Goal: Task Accomplishment & Management: Check status

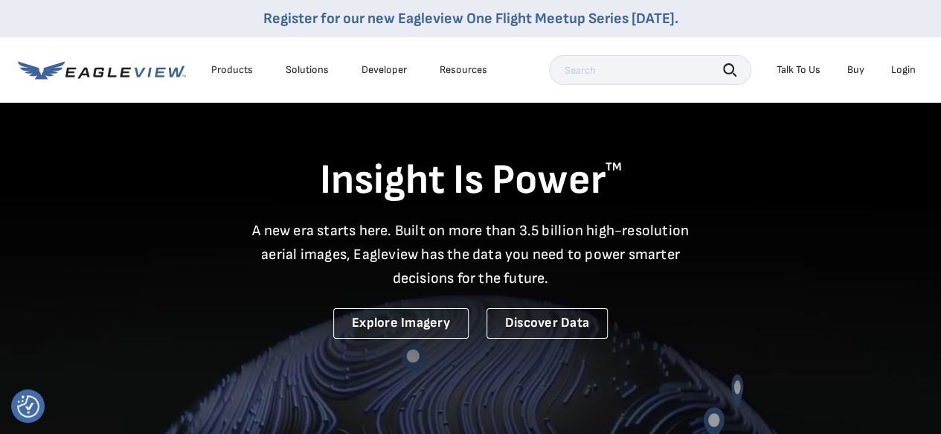
click at [901, 69] on div "Login" at bounding box center [904, 69] width 25 height 13
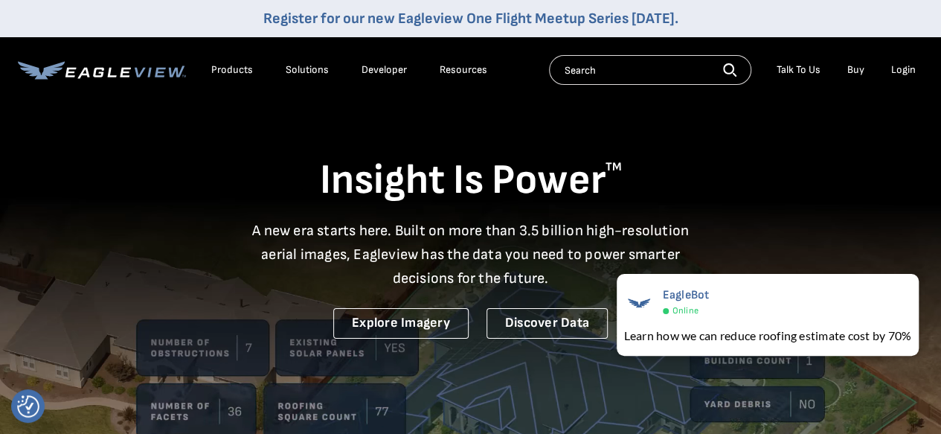
click at [899, 69] on div "Login" at bounding box center [904, 69] width 25 height 13
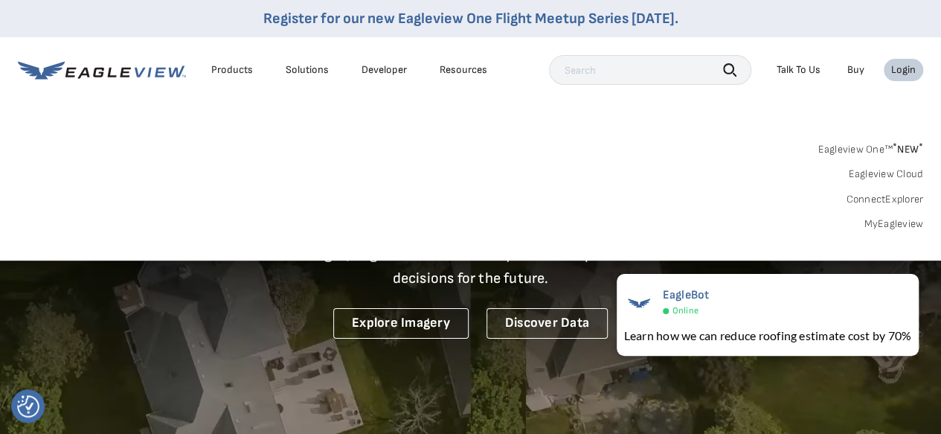
click at [887, 223] on link "MyEagleview" at bounding box center [894, 223] width 60 height 13
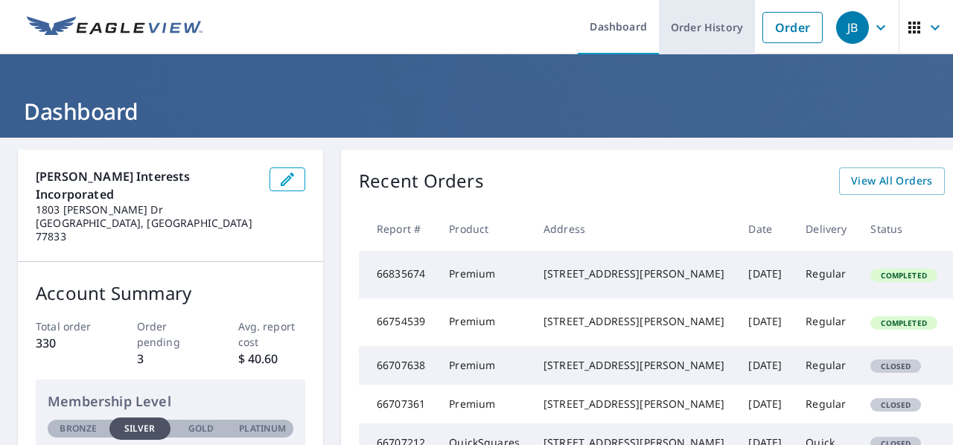
click at [679, 23] on link "Order History" at bounding box center [707, 27] width 96 height 54
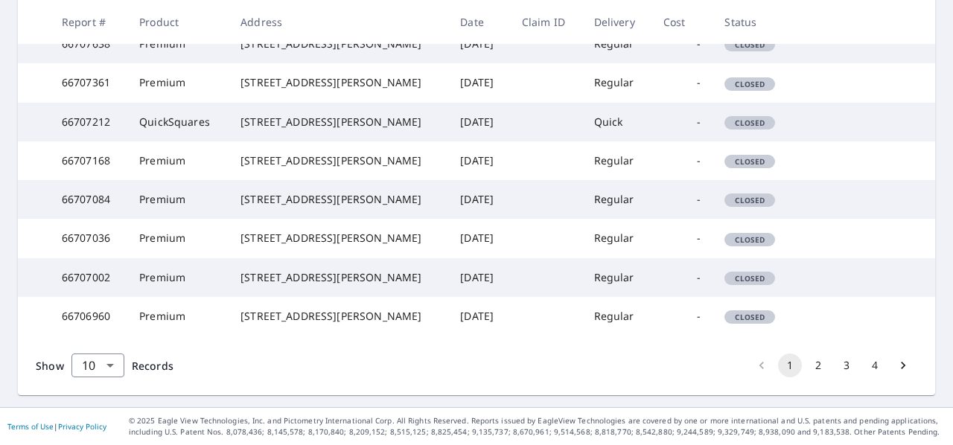
scroll to position [529, 0]
click at [806, 366] on button "2" at bounding box center [818, 366] width 24 height 24
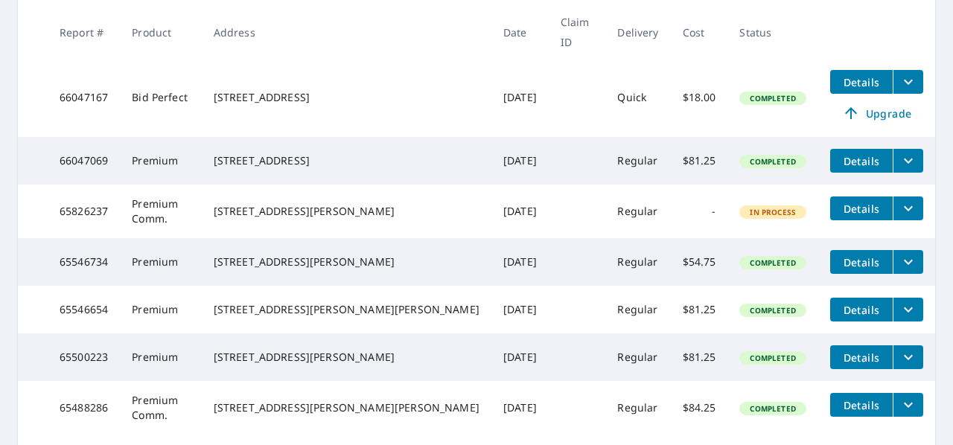
scroll to position [447, 0]
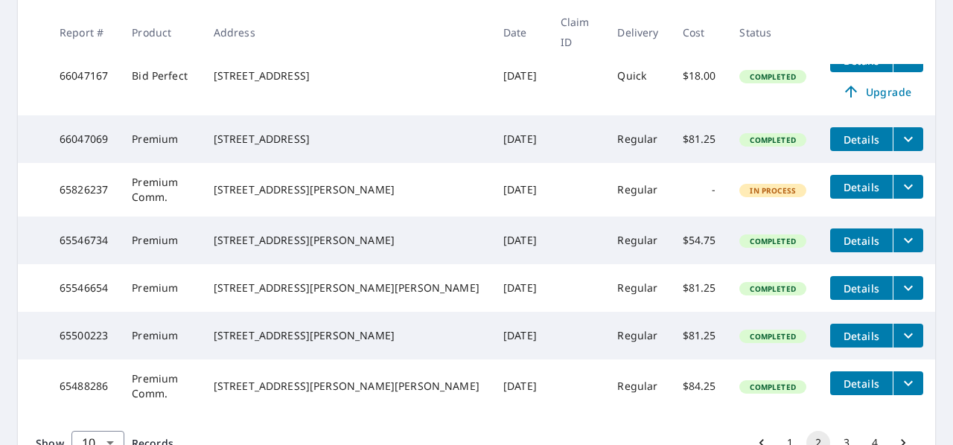
click at [899, 249] on icon "filesDropdownBtn-65546734" at bounding box center [908, 240] width 18 height 18
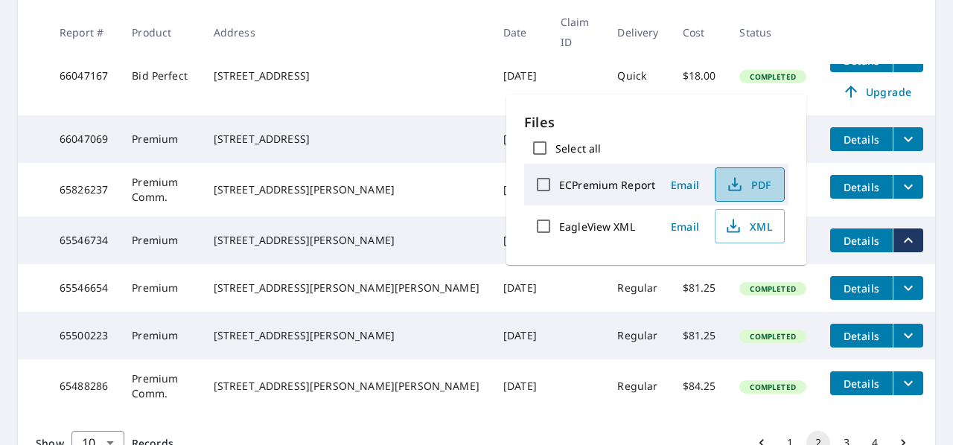
click at [732, 174] on button "PDF" at bounding box center [749, 184] width 70 height 34
click at [745, 185] on span "PDF" at bounding box center [748, 185] width 48 height 18
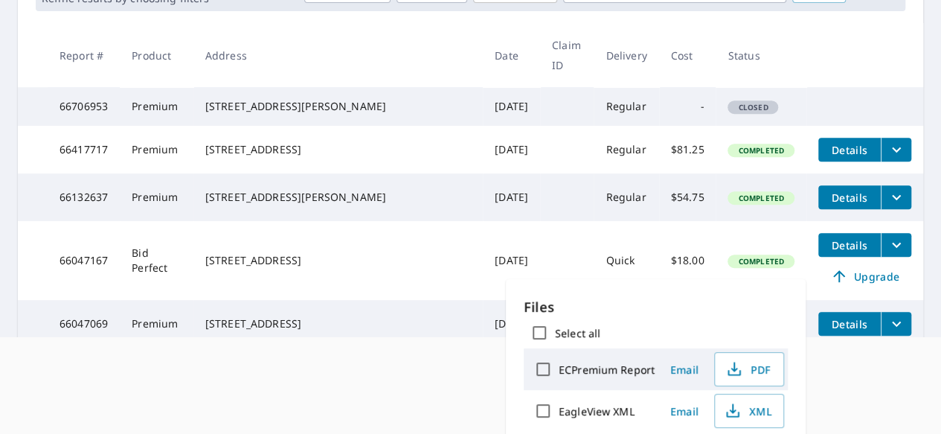
scroll to position [112, 0]
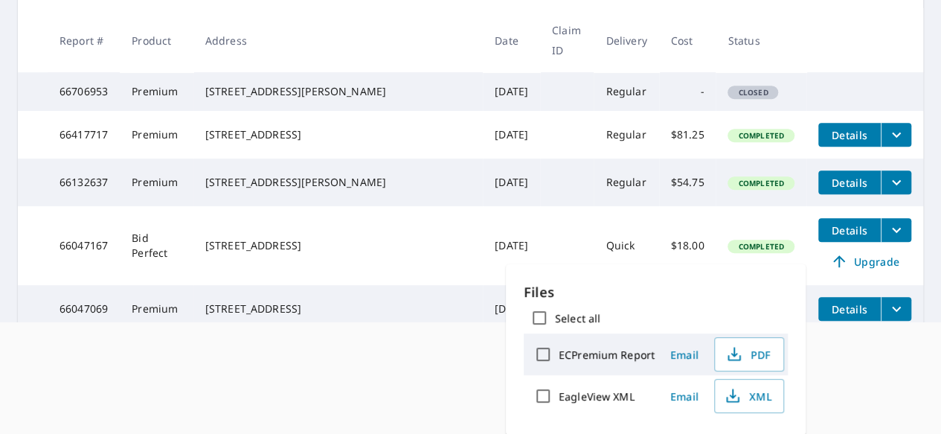
click at [845, 322] on html "JB JB Dashboard Order History Order JB Dashboard / Order History Order History …" at bounding box center [470, 105] width 941 height 434
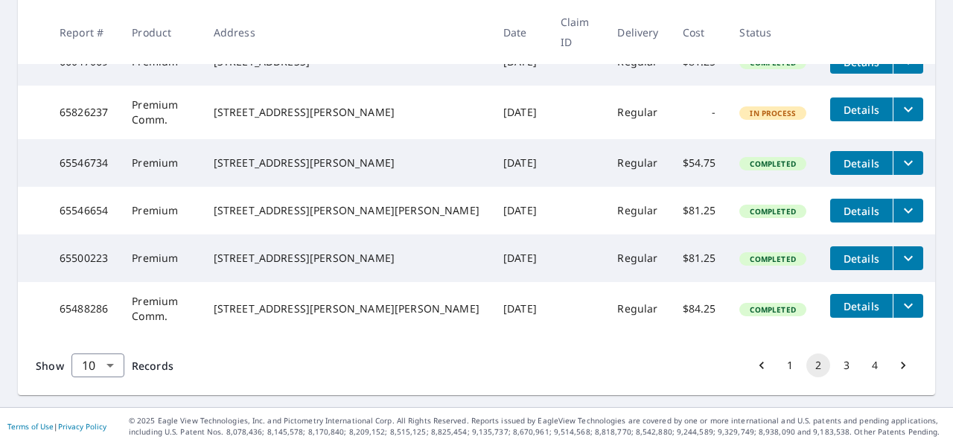
scroll to position [554, 0]
click at [778, 361] on button "1" at bounding box center [790, 366] width 24 height 24
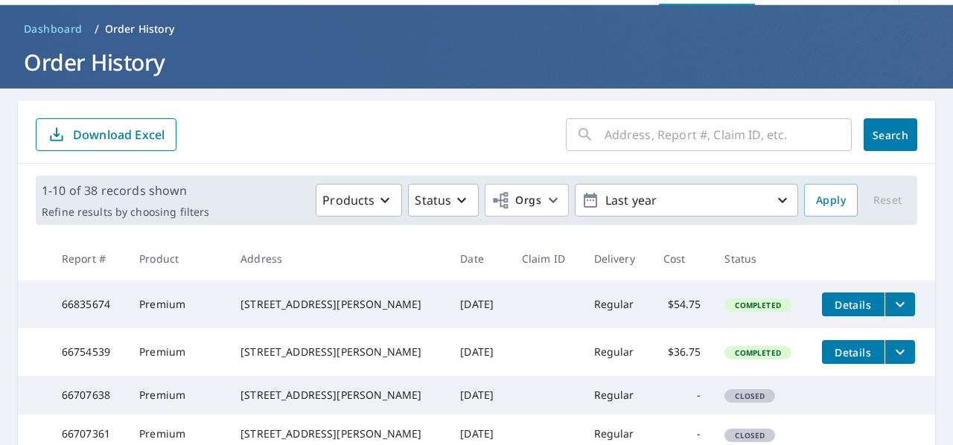
scroll to position [50, 0]
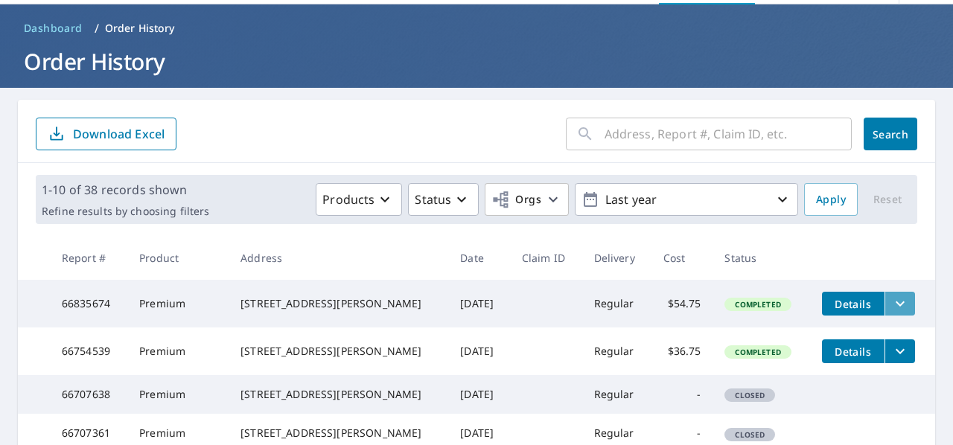
click at [891, 304] on icon "filesDropdownBtn-66835674" at bounding box center [900, 304] width 18 height 18
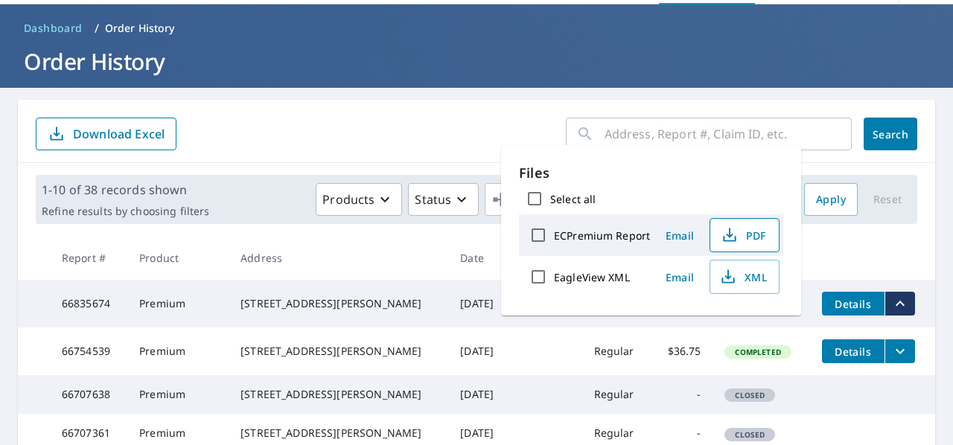
click at [735, 231] on icon "button" at bounding box center [729, 235] width 18 height 18
